Goal: Find specific page/section: Find specific page/section

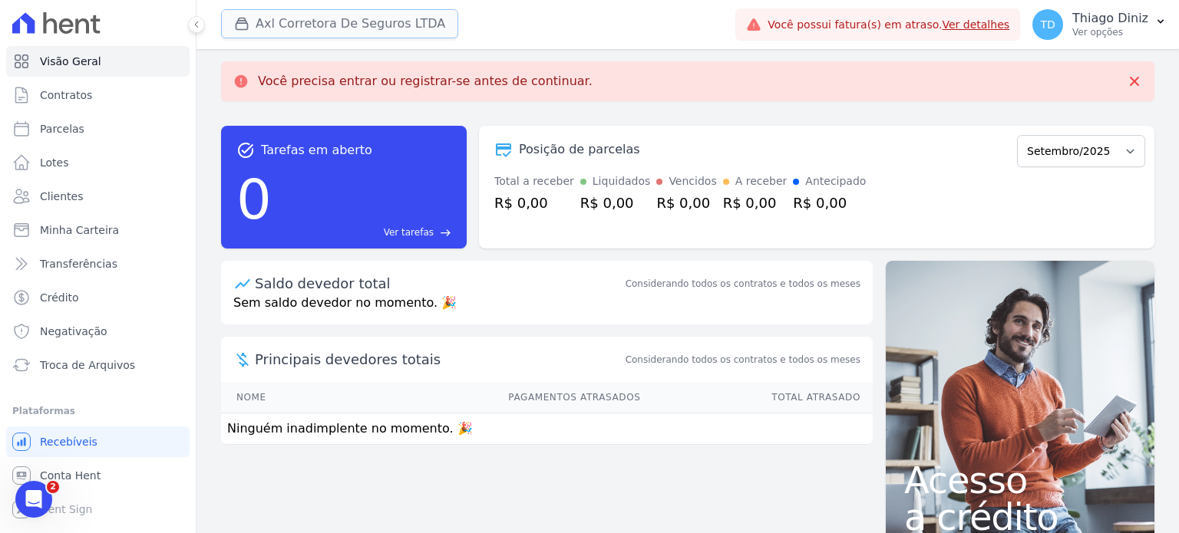
click at [378, 25] on button "Axl Corretora De Seguros LTDA" at bounding box center [339, 23] width 237 height 29
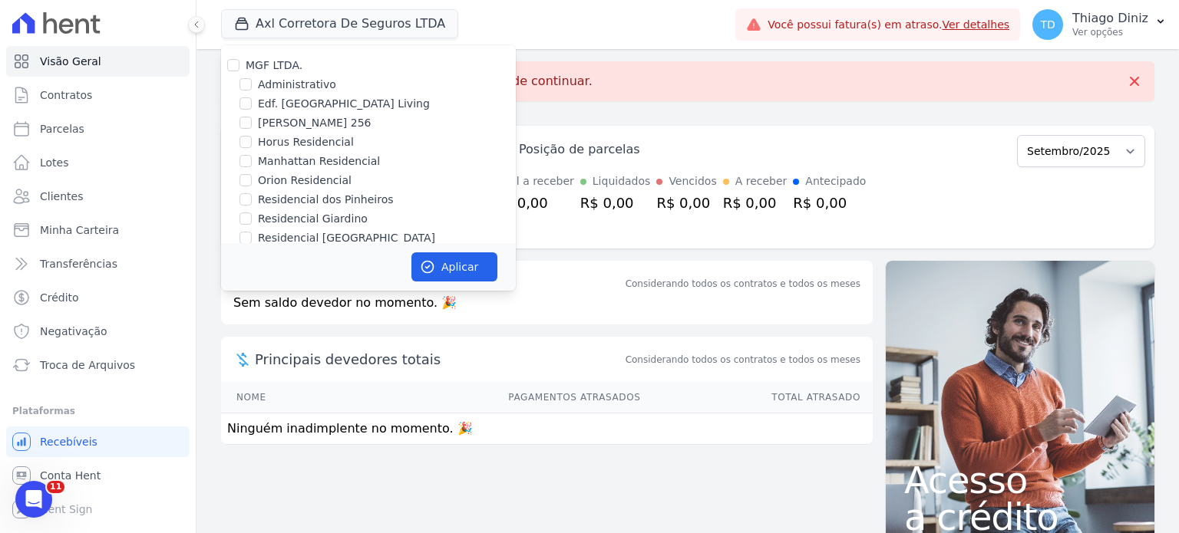
scroll to position [147, 0]
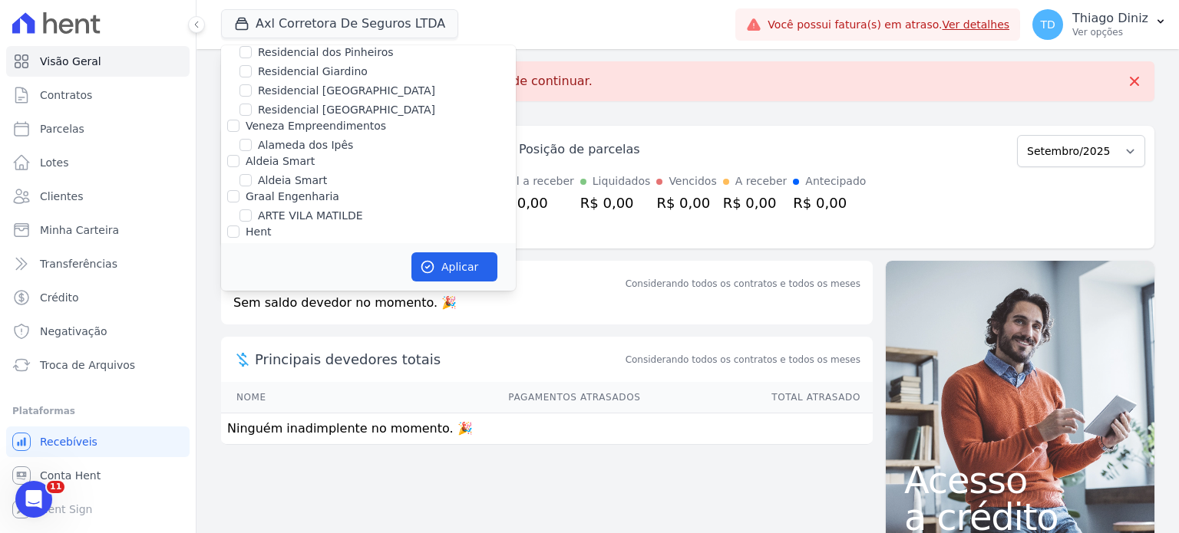
click at [239, 130] on div at bounding box center [233, 125] width 12 height 15
click at [233, 125] on input "Veneza Empreendimentos" at bounding box center [233, 126] width 12 height 12
checkbox input "true"
click at [447, 266] on button "Aplicar" at bounding box center [454, 266] width 86 height 29
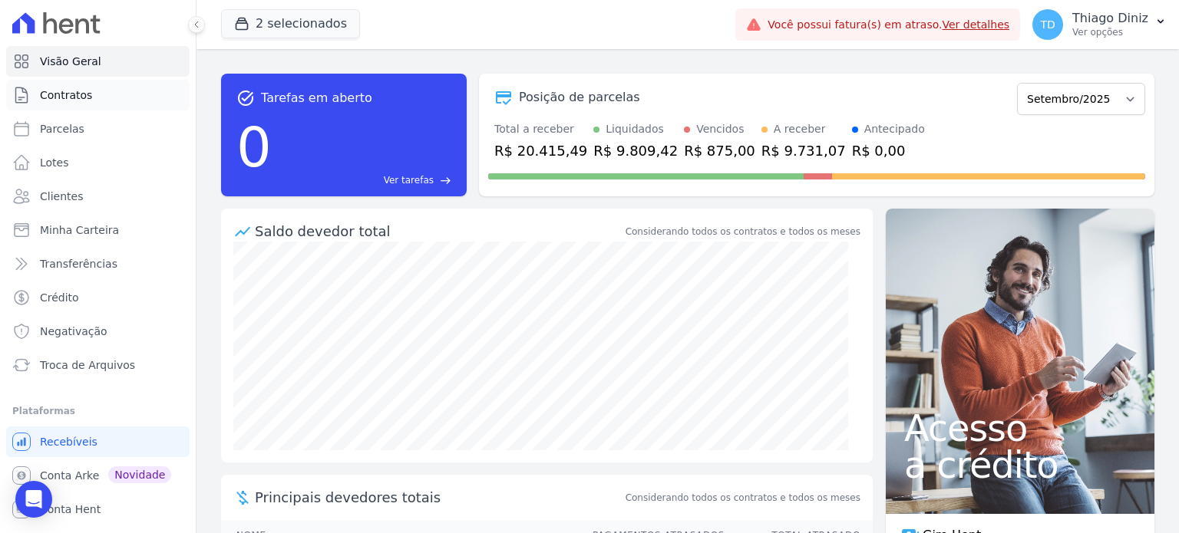
click at [68, 97] on span "Contratos" at bounding box center [66, 94] width 52 height 15
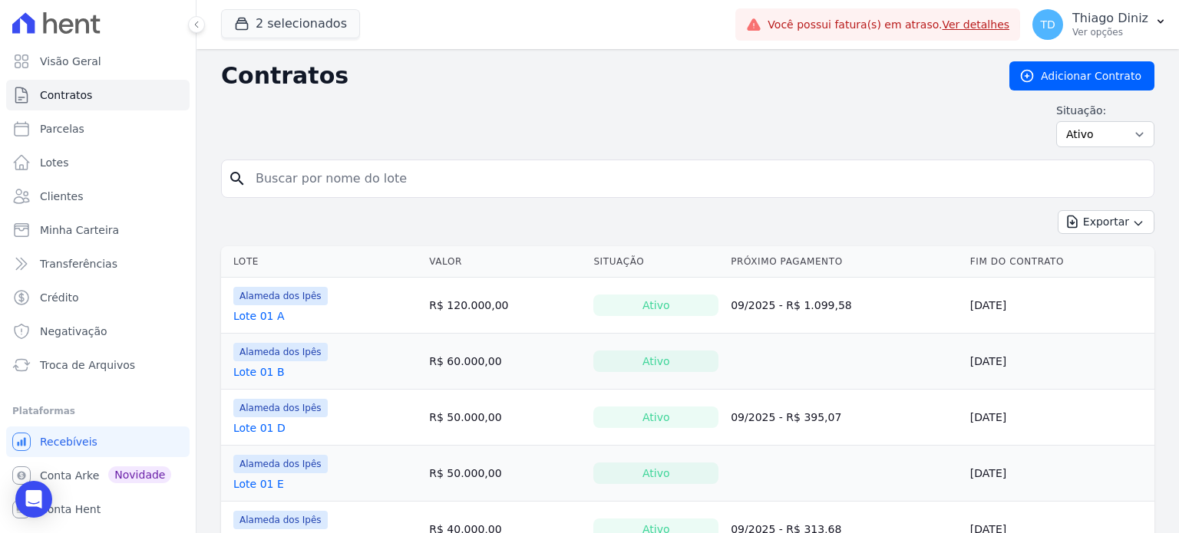
click at [263, 315] on link "Lote 01 A" at bounding box center [258, 315] width 51 height 15
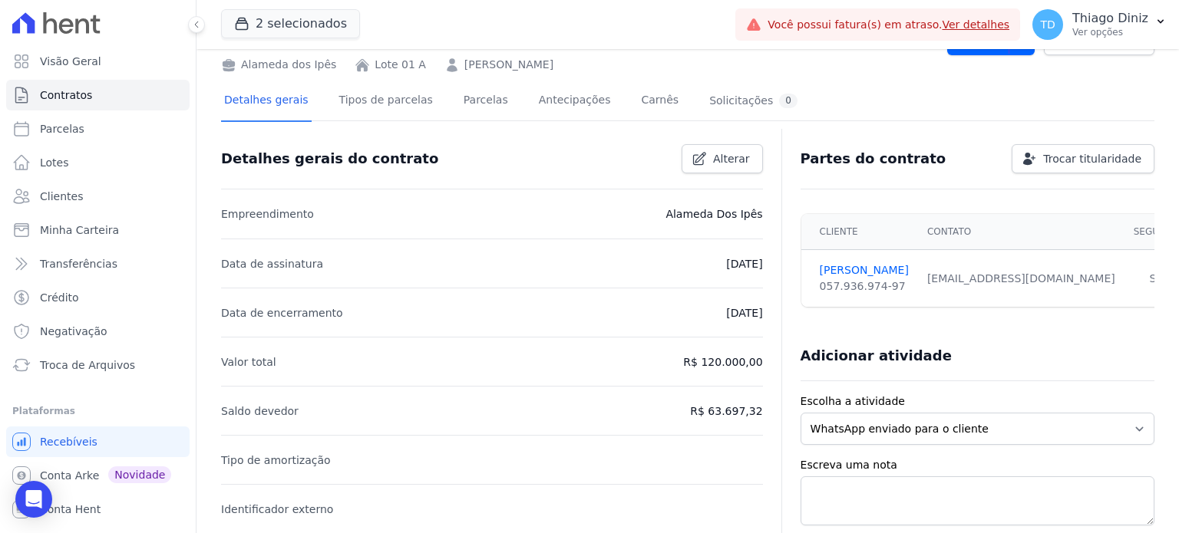
scroll to position [18, 0]
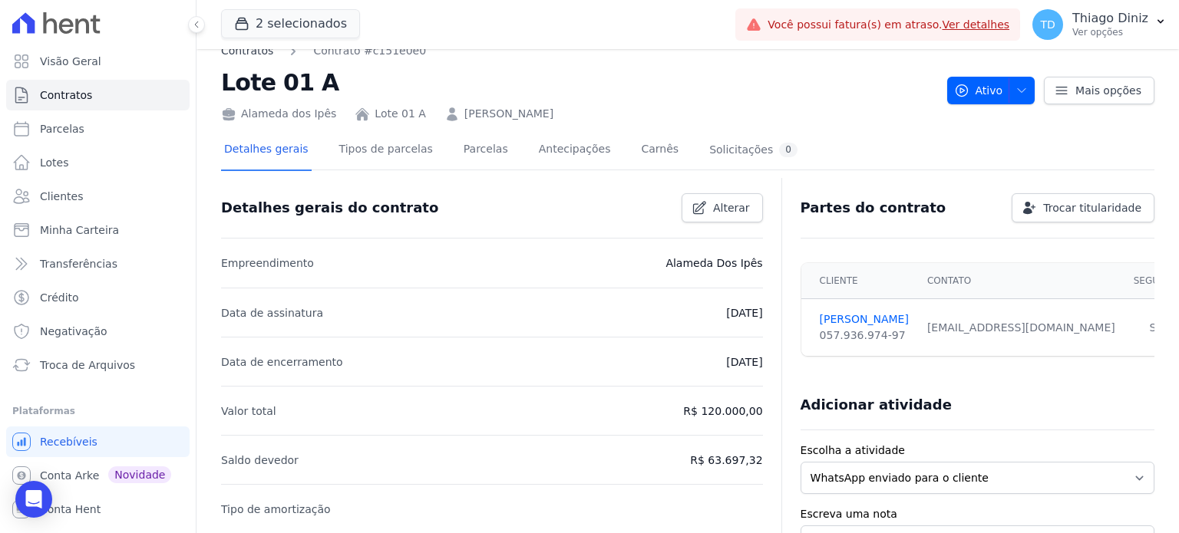
click at [252, 57] on link "Contratos" at bounding box center [247, 51] width 52 height 16
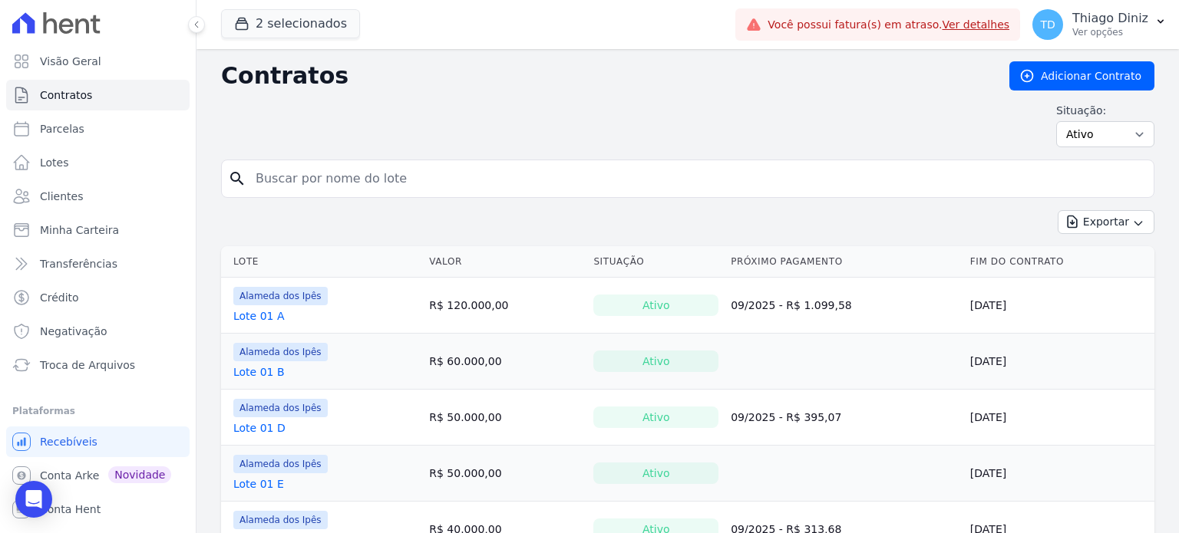
scroll to position [308, 0]
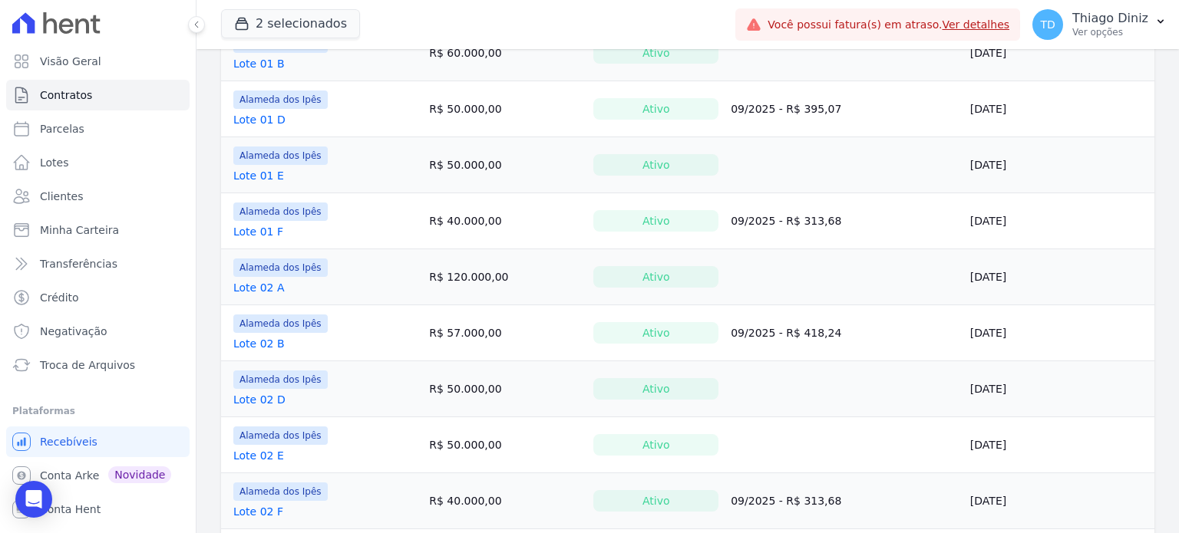
click at [259, 343] on link "Lote 02 B" at bounding box center [258, 343] width 51 height 15
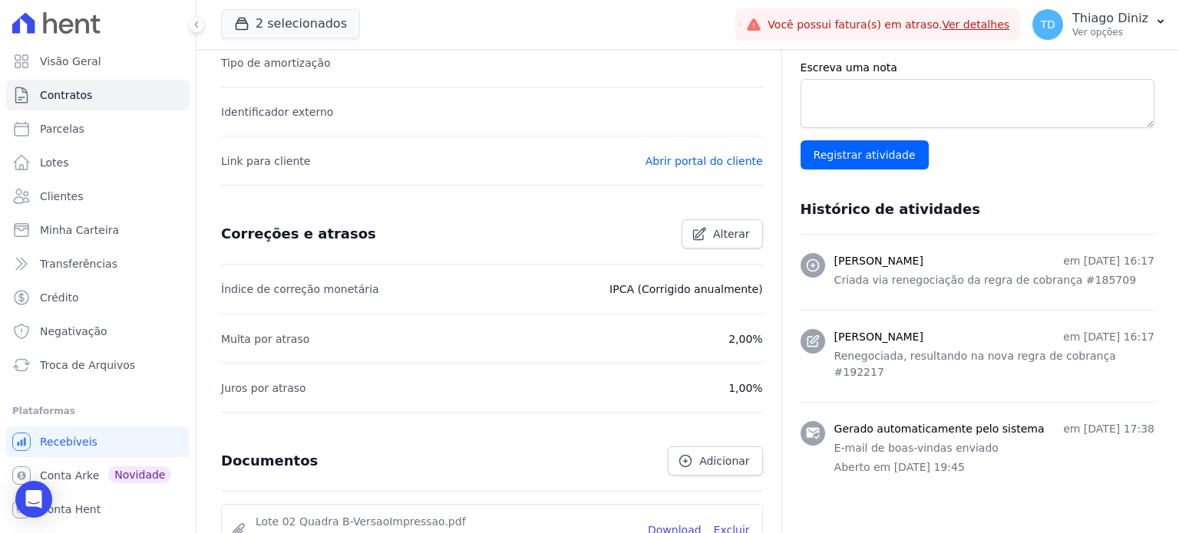
scroll to position [466, 0]
drag, startPoint x: 843, startPoint y: 258, endPoint x: 931, endPoint y: 248, distance: 88.0
click at [931, 248] on li "[PERSON_NAME] em [DATE] 16:17 Criada via renegociação da regra de cobrança #185…" at bounding box center [977, 271] width 354 height 75
click at [984, 272] on p "Criada via renegociação da regra de cobrança #185709" at bounding box center [994, 280] width 320 height 16
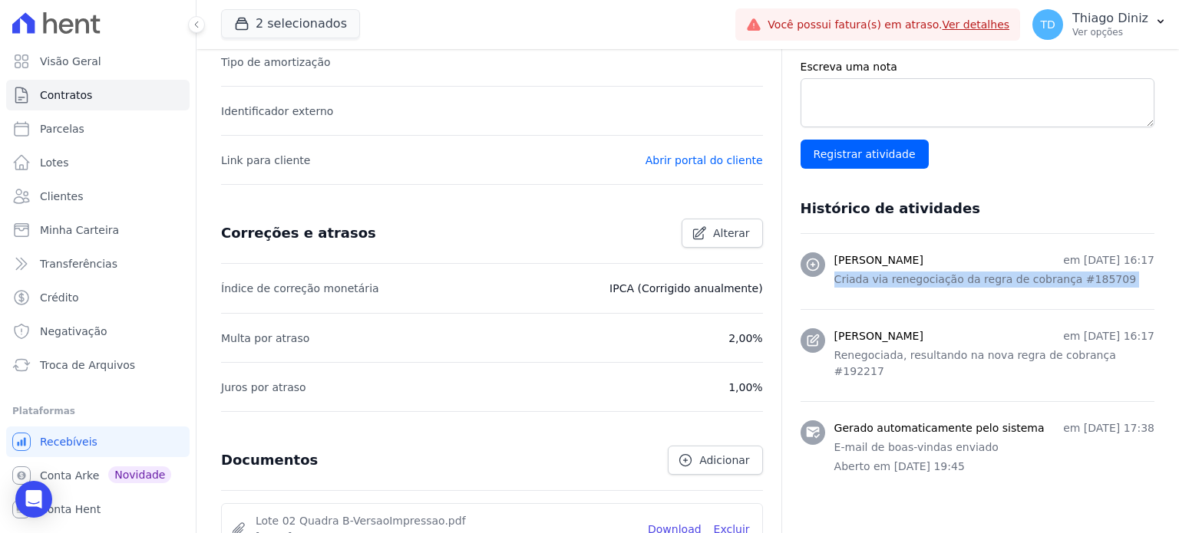
click at [984, 272] on p "Criada via renegociação da regra de cobrança #185709" at bounding box center [994, 280] width 320 height 16
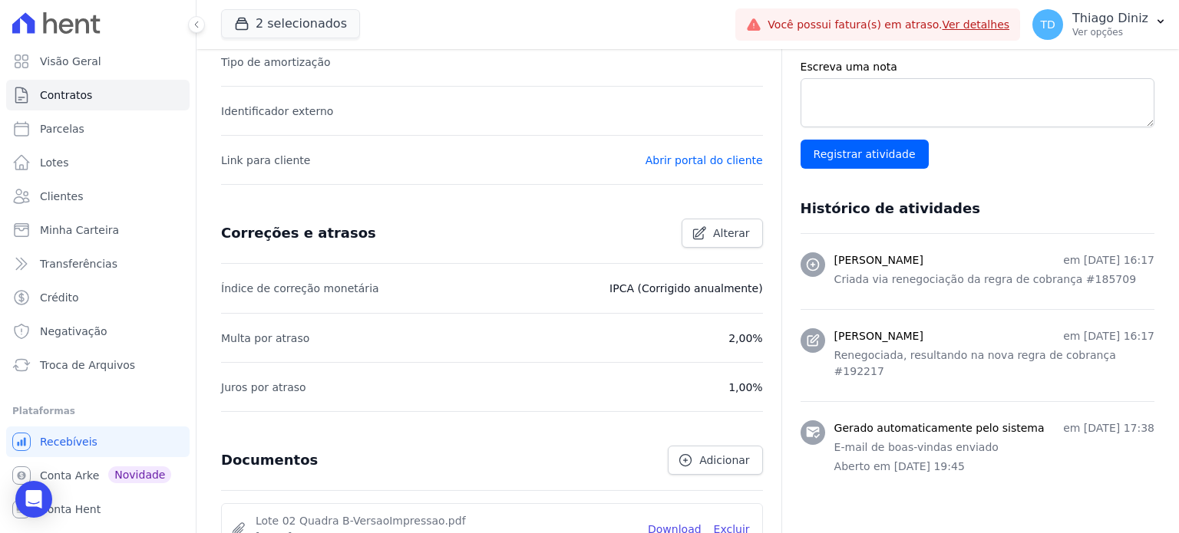
click at [881, 339] on h3 "[PERSON_NAME]" at bounding box center [878, 336] width 89 height 16
click at [918, 351] on p "Renegociada, resultando na nova regra de cobrança #192217" at bounding box center [994, 364] width 320 height 32
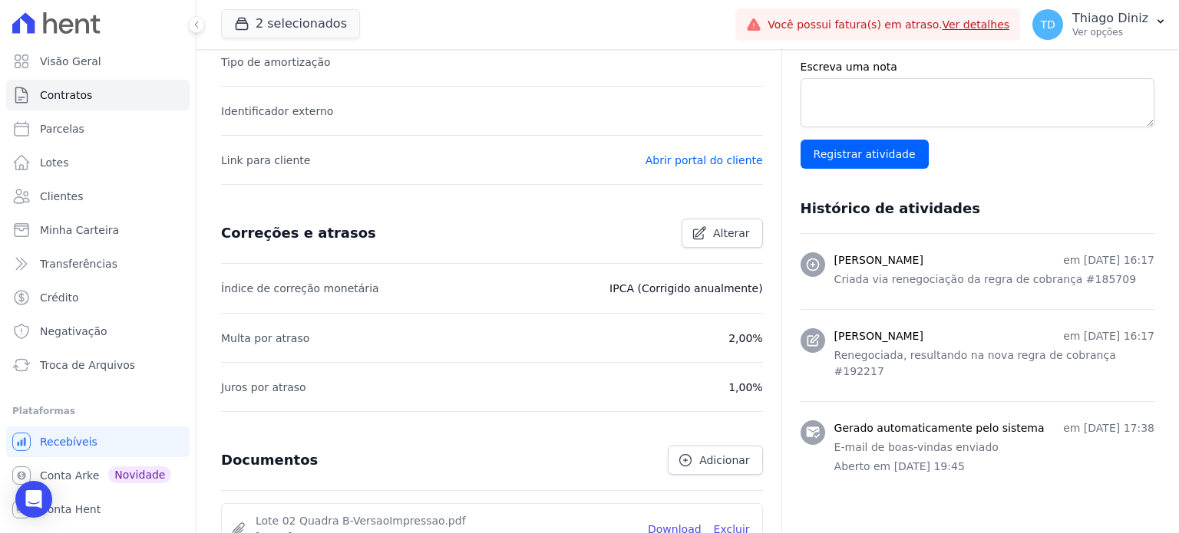
click at [893, 421] on h3 "Gerado automaticamente pelo sistema" at bounding box center [939, 429] width 210 height 16
